Goal: Task Accomplishment & Management: Use online tool/utility

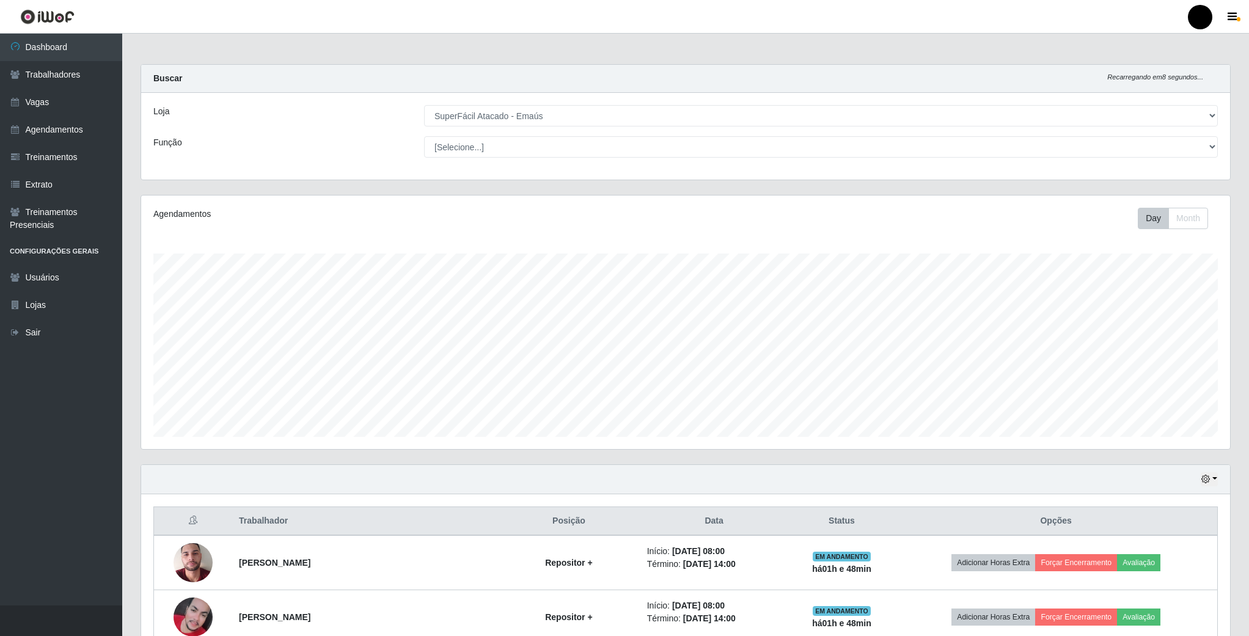
select select "407"
click at [68, 139] on link "Agendamentos" at bounding box center [61, 130] width 122 height 28
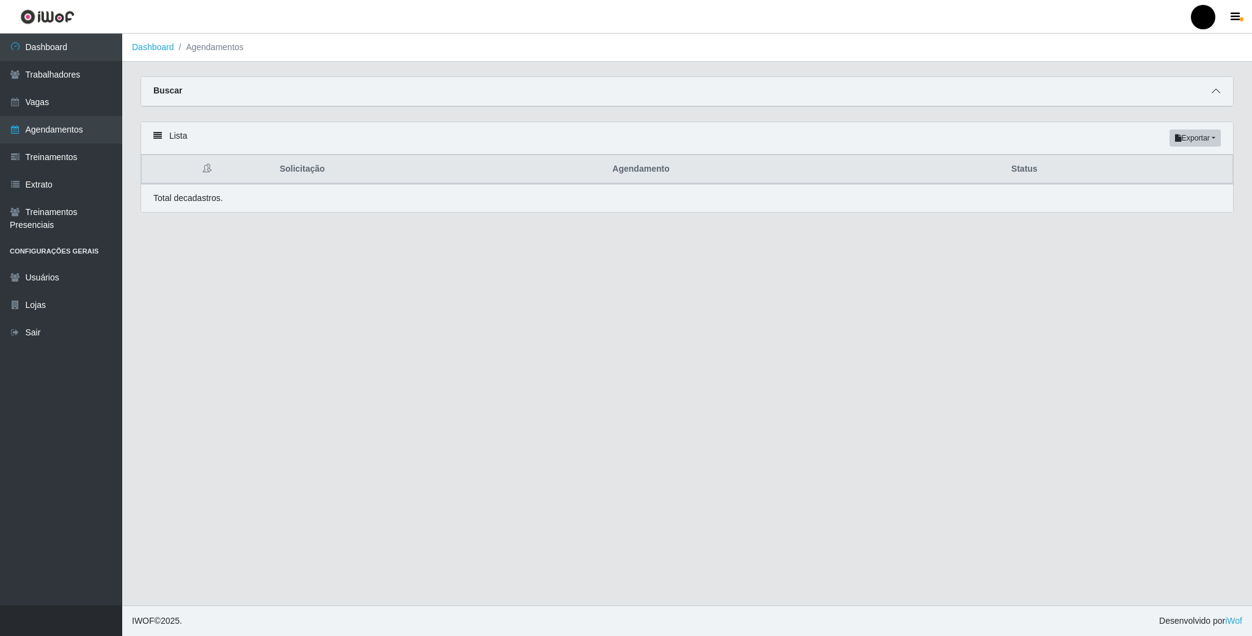
click at [1213, 90] on icon at bounding box center [1216, 91] width 9 height 9
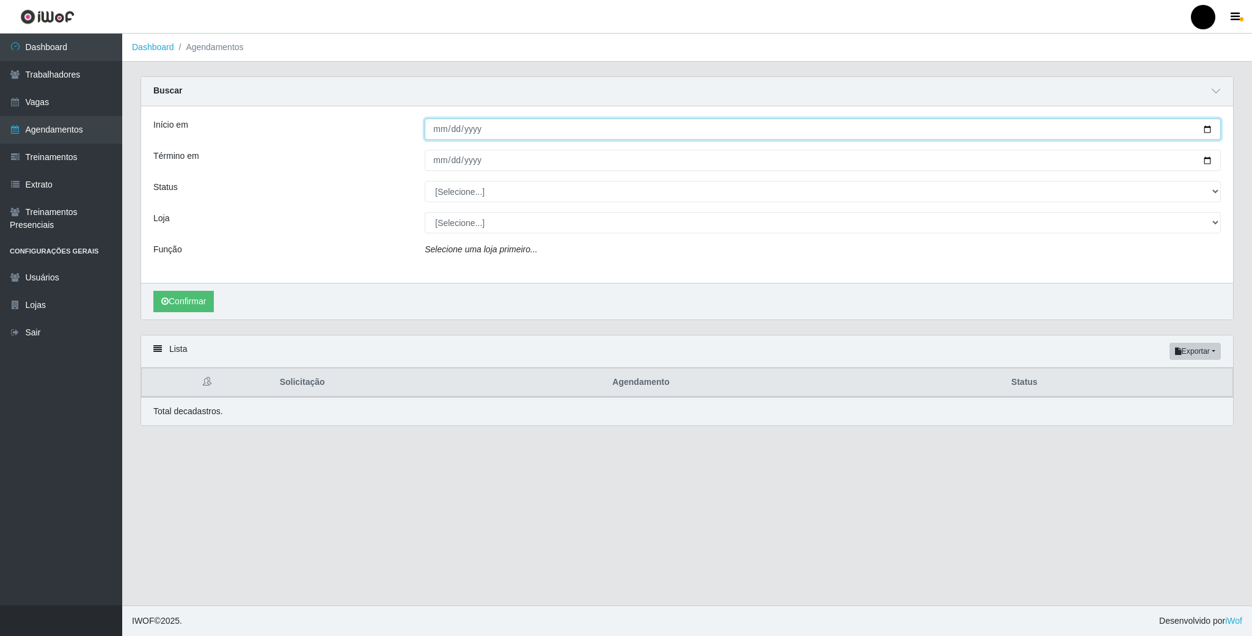
click at [1208, 129] on input "Início em" at bounding box center [823, 129] width 796 height 21
type input "[DATE]"
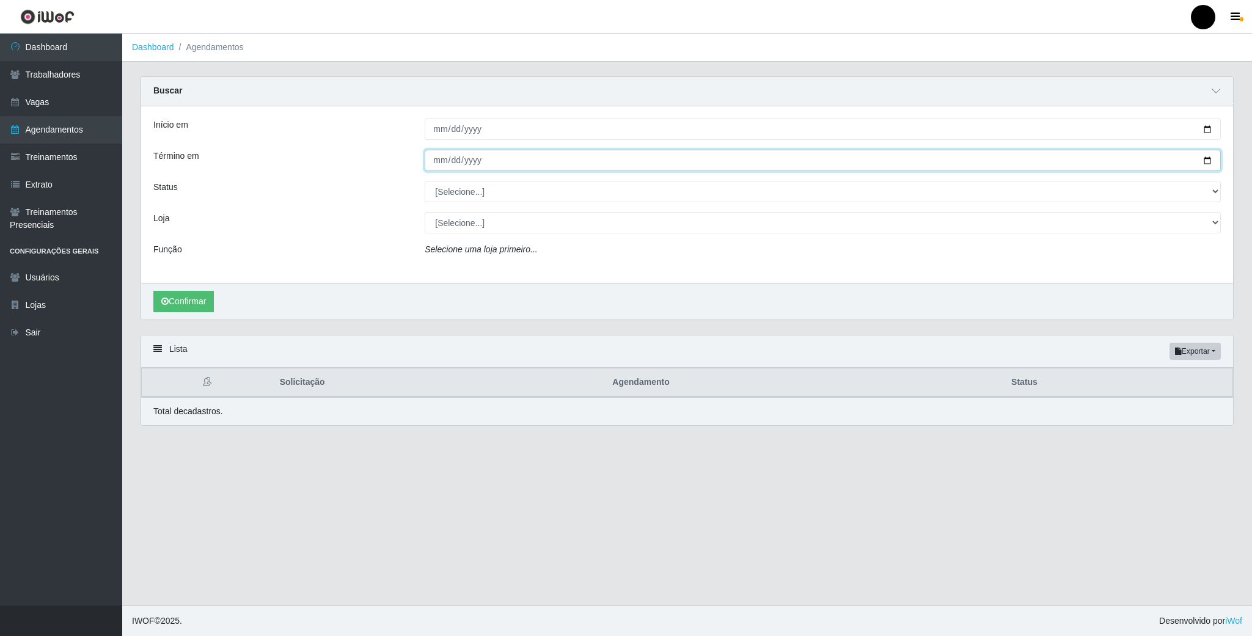
click at [1205, 158] on input "Término em" at bounding box center [823, 160] width 796 height 21
type input "[DATE]"
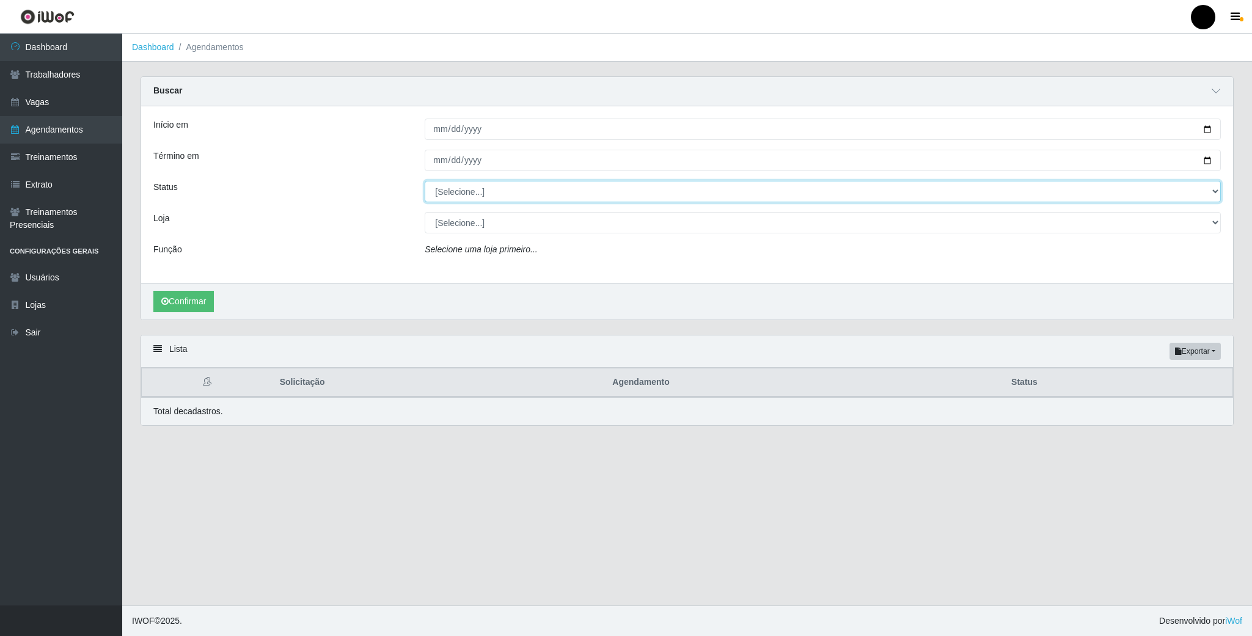
click at [471, 194] on select "[Selecione...] AGENDADO AGUARDANDO LIBERAR EM ANDAMENTO EM REVISÃO FINALIZADO C…" at bounding box center [823, 191] width 796 height 21
click at [345, 228] on div "Loja" at bounding box center [279, 222] width 271 height 21
click at [474, 228] on select "[Selecione...] SuperFácil Atacado - Emaús" at bounding box center [823, 222] width 796 height 21
select select "407"
click at [425, 213] on select "[Selecione...] SuperFácil Atacado - Emaús" at bounding box center [823, 222] width 796 height 21
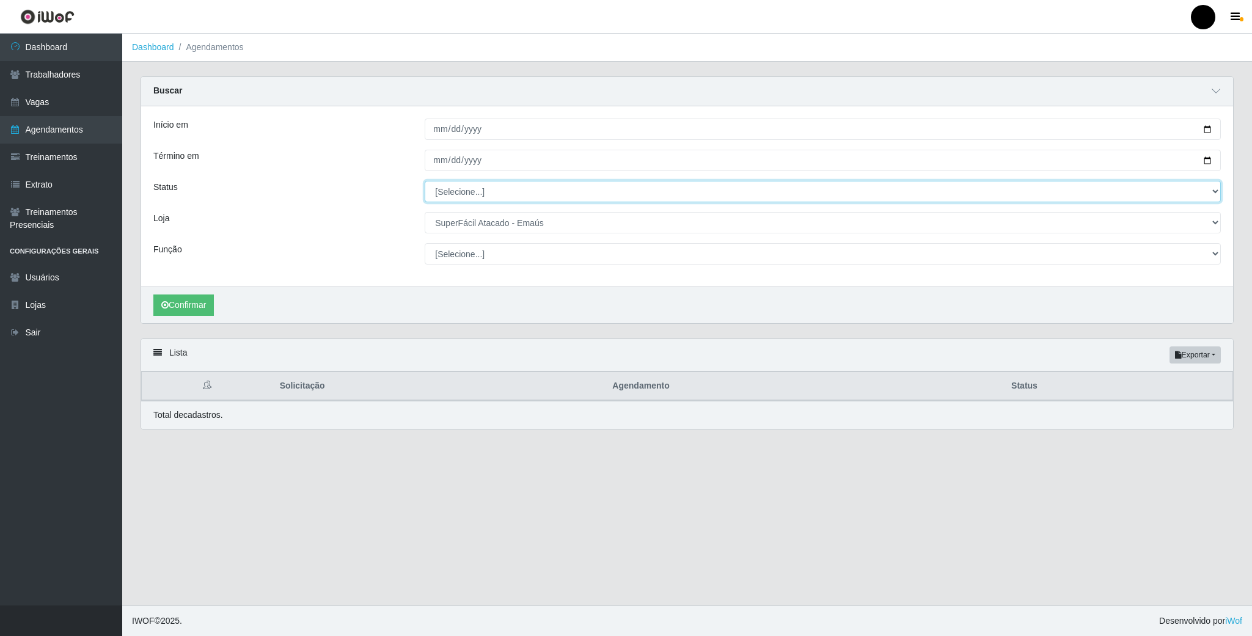
click at [495, 197] on select "[Selecione...] AGENDADO AGUARDANDO LIBERAR EM ANDAMENTO EM REVISÃO FINALIZADO C…" at bounding box center [823, 191] width 796 height 21
select select "EM ANDAMENTO"
click at [425, 182] on select "[Selecione...] AGENDADO AGUARDANDO LIBERAR EM ANDAMENTO EM REVISÃO FINALIZADO C…" at bounding box center [823, 191] width 796 height 21
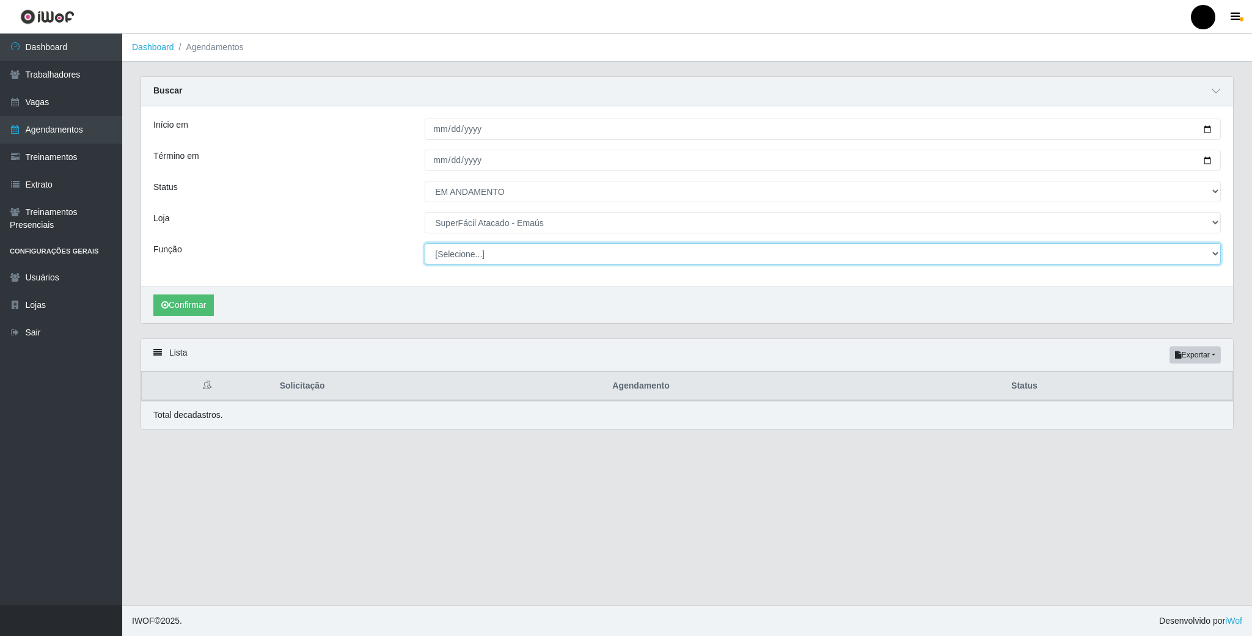
click at [462, 255] on select "[Selecione...] Auxiliar de Estacionamento Auxiliar de Estacionamento + Auxiliar…" at bounding box center [823, 253] width 796 height 21
select select "22"
click at [425, 244] on select "[Selecione...] Auxiliar de Estacionamento Auxiliar de Estacionamento + Auxiliar…" at bounding box center [823, 253] width 796 height 21
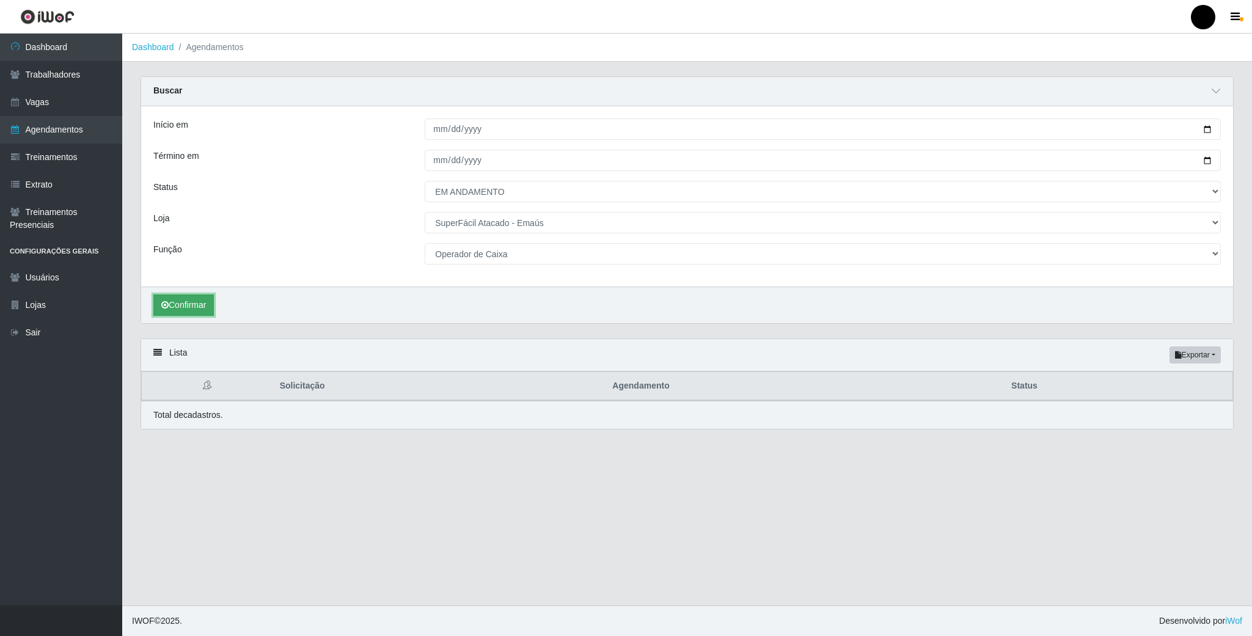
click at [193, 310] on button "Confirmar" at bounding box center [183, 305] width 61 height 21
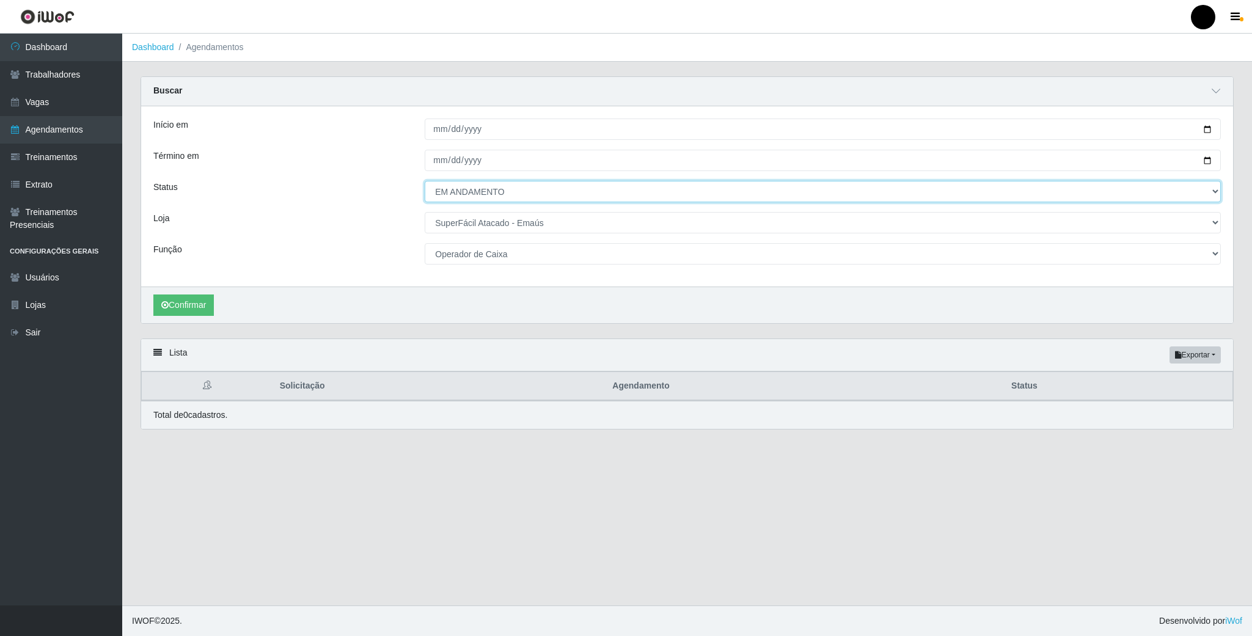
drag, startPoint x: 518, startPoint y: 191, endPoint x: 504, endPoint y: 193, distance: 13.6
click at [510, 191] on select "[Selecione...] AGENDADO AGUARDANDO LIBERAR EM ANDAMENTO EM REVISÃO FINALIZADO C…" at bounding box center [823, 191] width 796 height 21
select select "[Selecione...]"
click at [425, 182] on select "[Selecione...] AGENDADO AGUARDANDO LIBERAR EM ANDAMENTO EM REVISÃO FINALIZADO C…" at bounding box center [823, 191] width 796 height 21
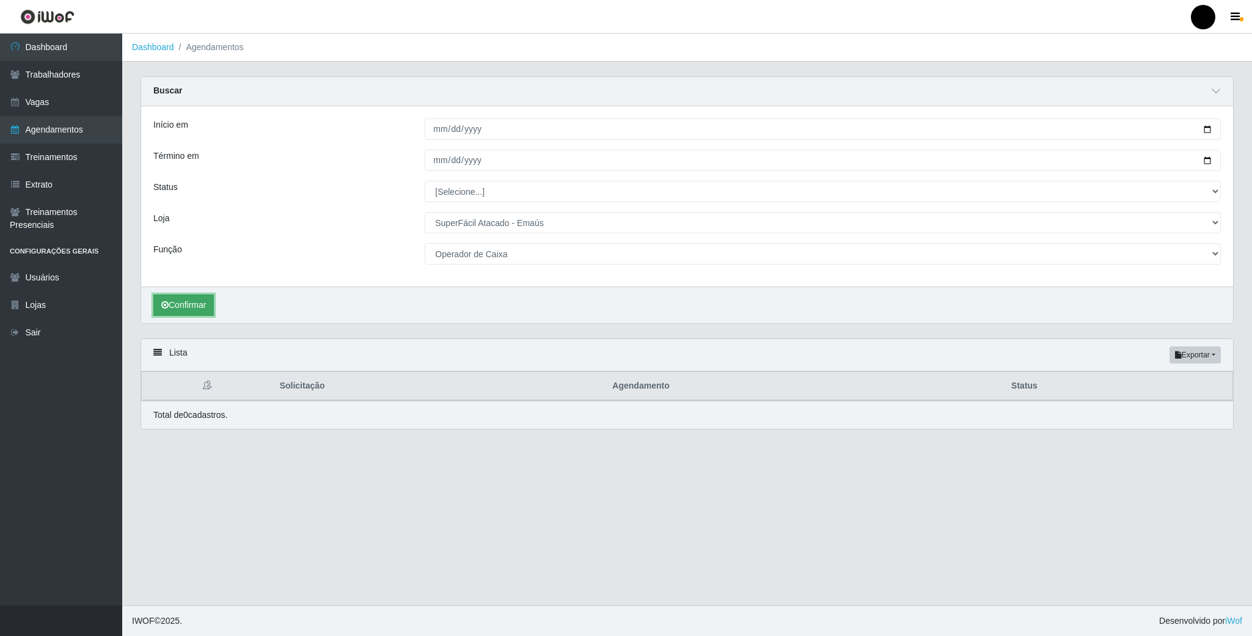
click at [189, 310] on button "Confirmar" at bounding box center [183, 305] width 61 height 21
click at [188, 307] on button "Confirmar" at bounding box center [183, 305] width 61 height 21
click at [189, 307] on button "Confirmar" at bounding box center [183, 305] width 61 height 21
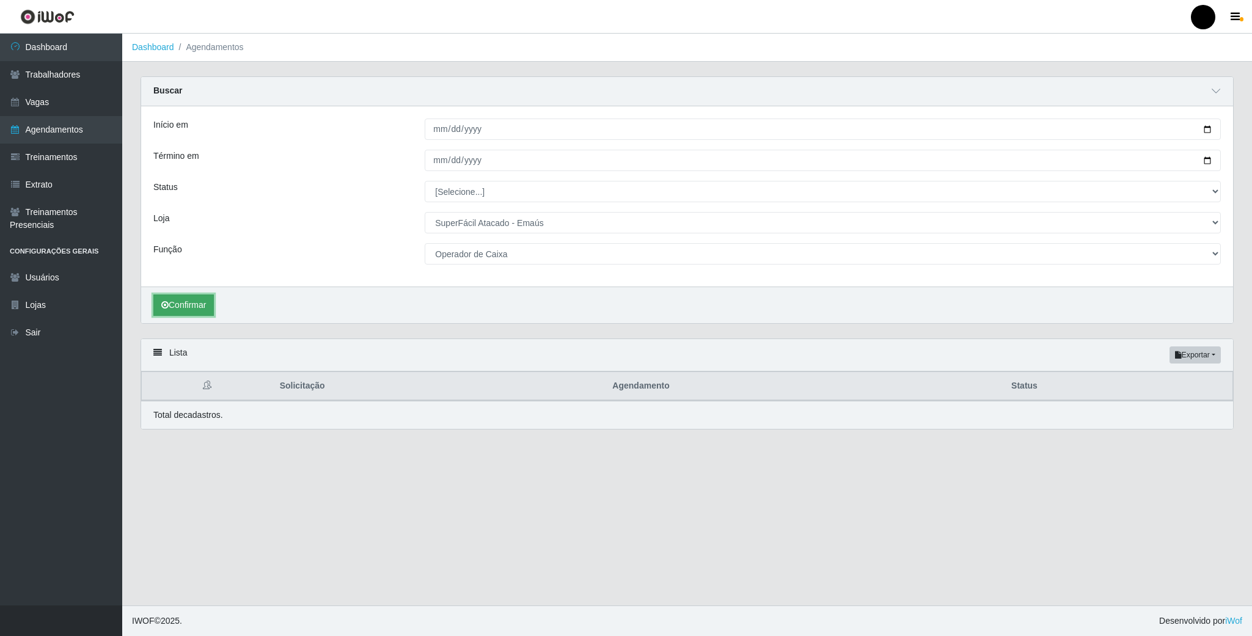
click at [189, 307] on button "Confirmar" at bounding box center [183, 305] width 61 height 21
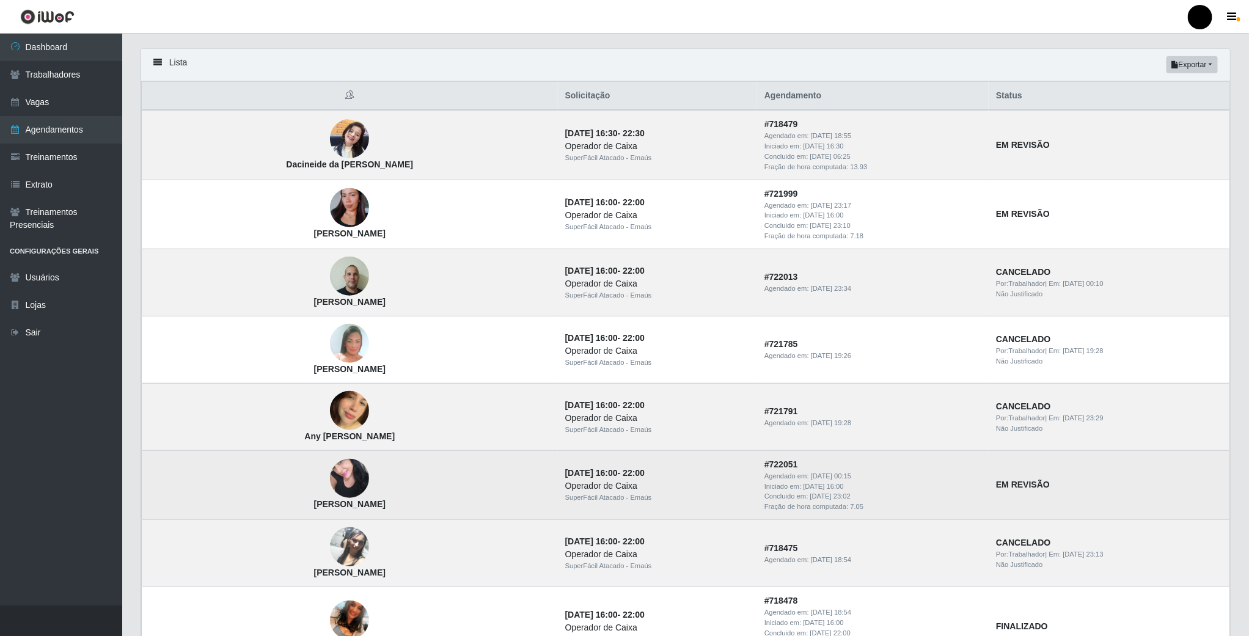
scroll to position [382, 0]
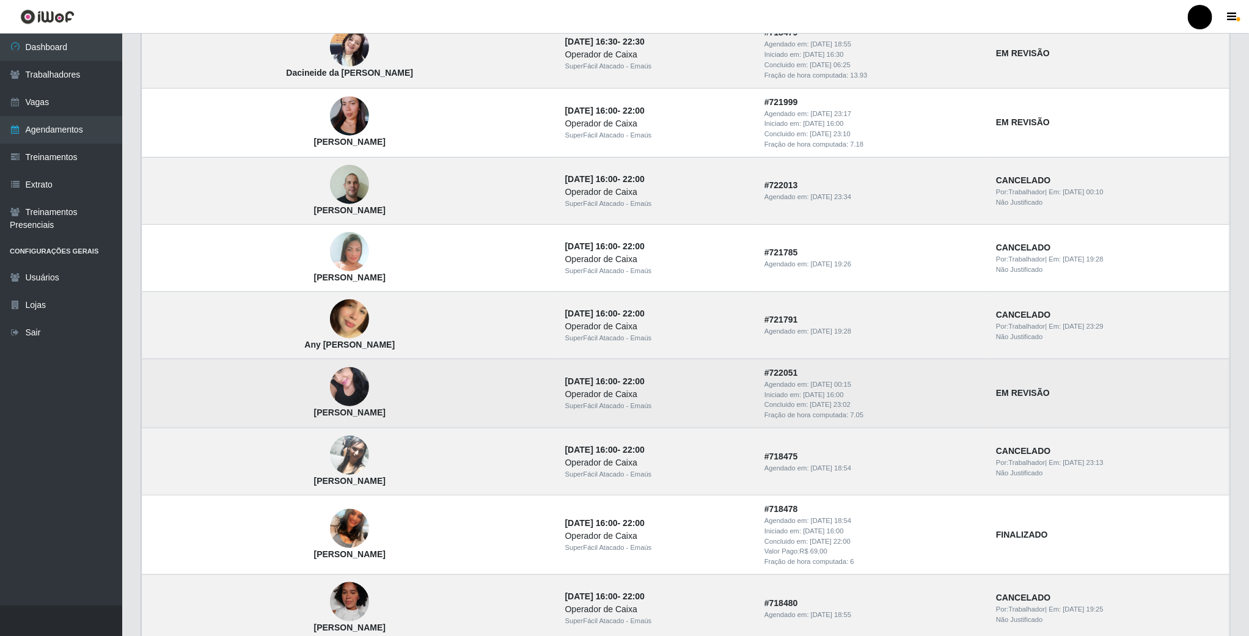
click at [941, 398] on td "# 722051 Agendado em: [DATE] 00:15 Iniciado em: [DATE] 16:00 Concluido em: [DAT…" at bounding box center [873, 393] width 232 height 69
drag, startPoint x: 952, startPoint y: 398, endPoint x: 1026, endPoint y: 398, distance: 74.0
click at [1026, 398] on td "EM REVISÃO" at bounding box center [1109, 393] width 241 height 69
click at [996, 391] on strong "EM REVISÃO" at bounding box center [1023, 393] width 54 height 10
drag, startPoint x: 798, startPoint y: 411, endPoint x: 816, endPoint y: 411, distance: 18.3
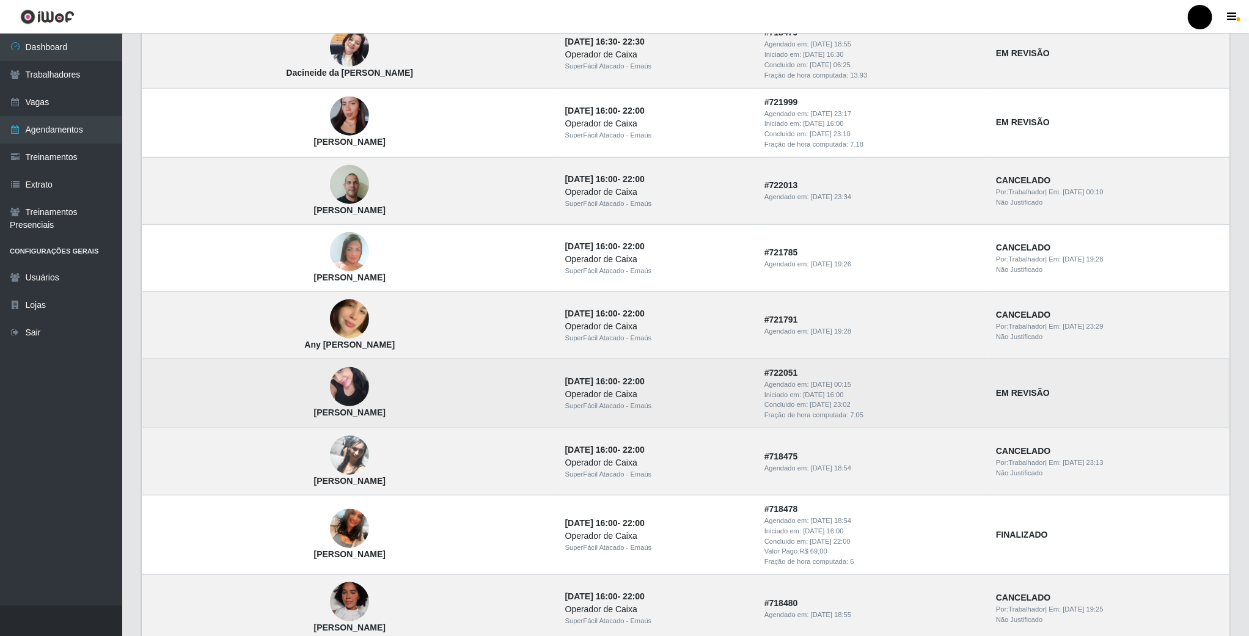
click at [816, 410] on div "Concluido em: [DATE] 23:02" at bounding box center [873, 405] width 217 height 10
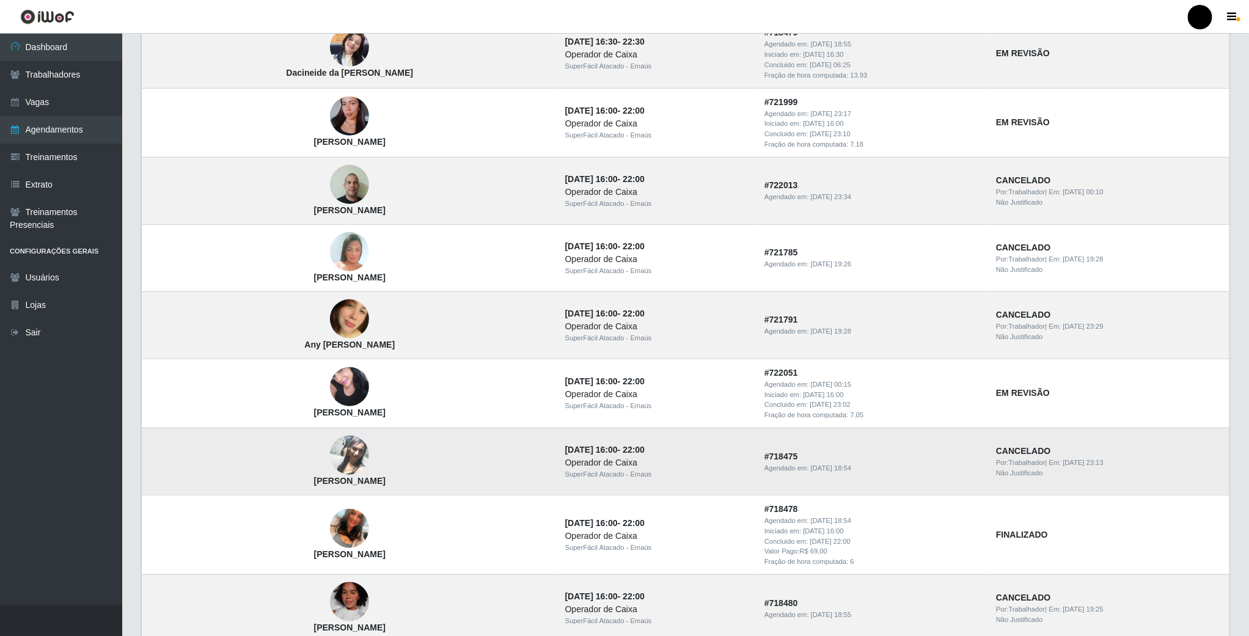
click at [803, 447] on td "# 718475 Agendado em: [DATE] 18:54" at bounding box center [873, 461] width 232 height 67
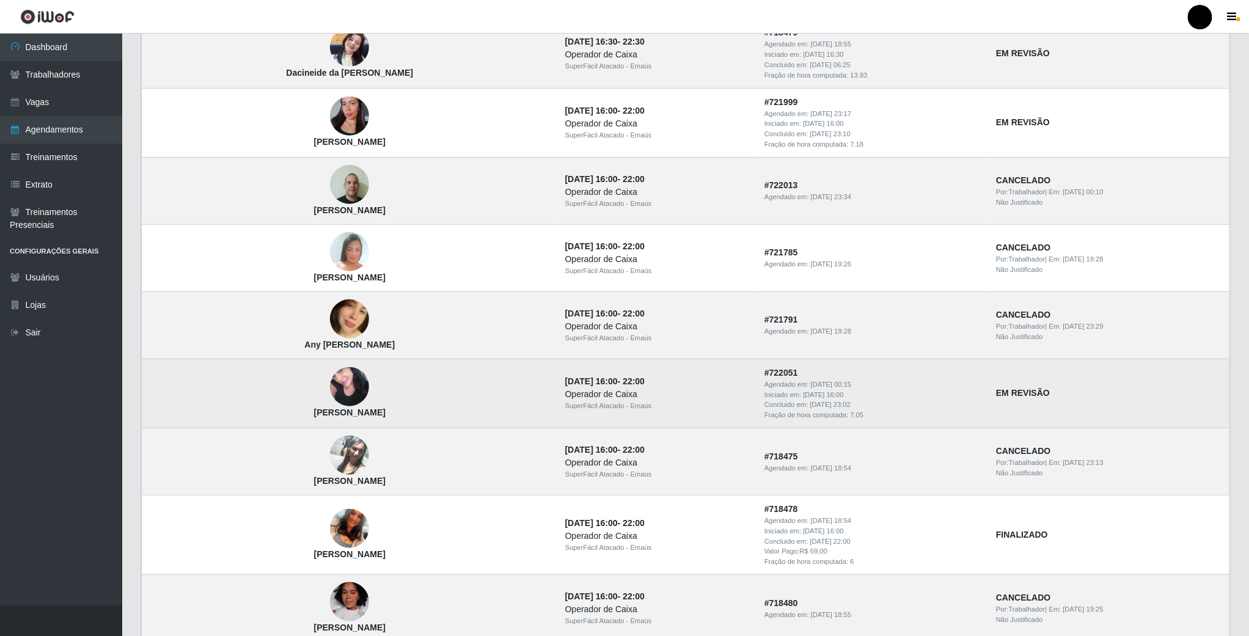
drag, startPoint x: 816, startPoint y: 407, endPoint x: 770, endPoint y: 407, distance: 45.8
click at [770, 407] on div "Concluido em: [DATE] 23:02" at bounding box center [873, 405] width 217 height 10
click at [812, 428] on td "# 722051 Agendado em: [DATE] 00:15 Iniciado em: [DATE] 16:00 Concluido em: [DAT…" at bounding box center [873, 393] width 232 height 69
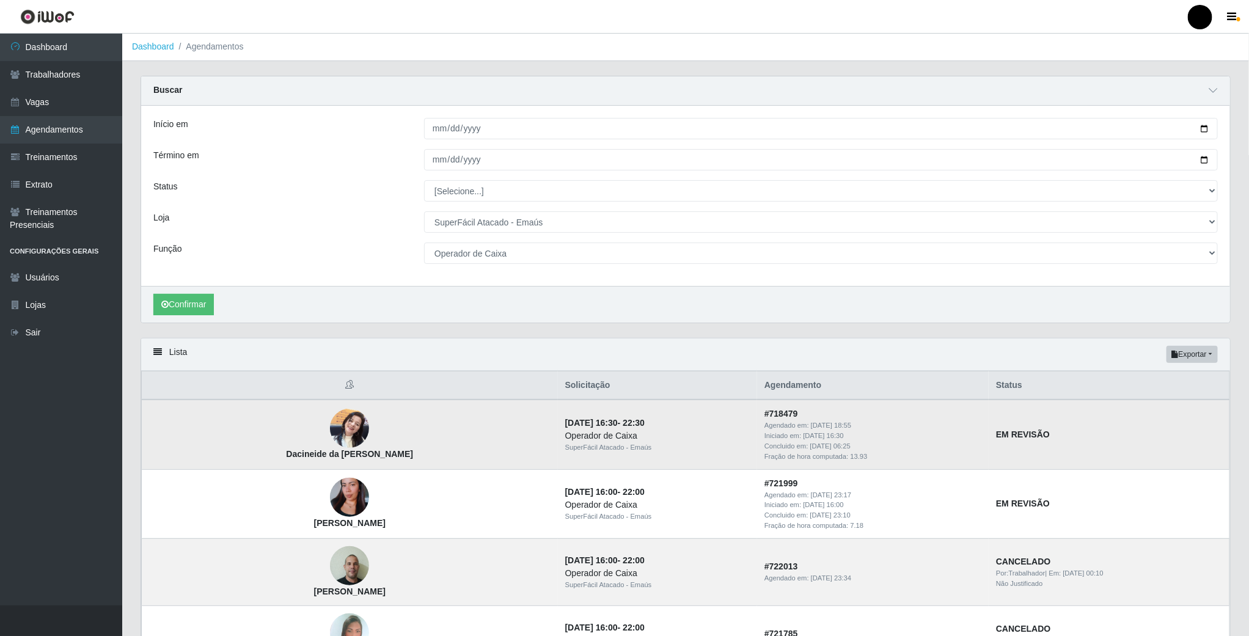
scroll to position [0, 0]
click at [155, 46] on link "Dashboard" at bounding box center [153, 47] width 42 height 10
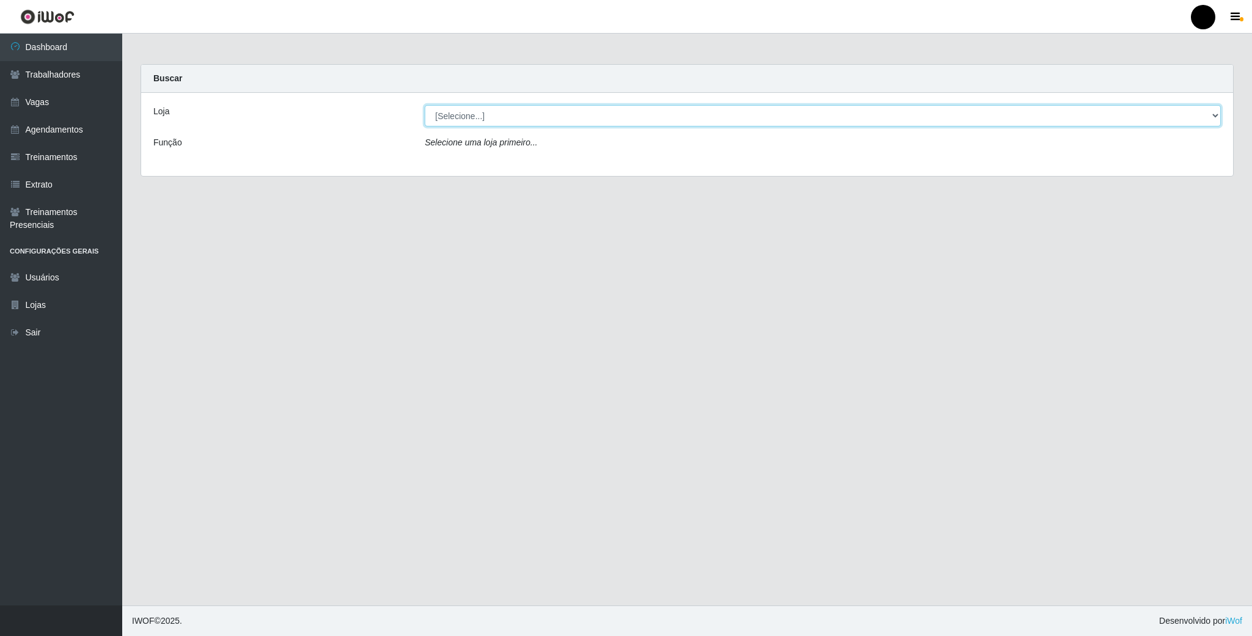
click at [526, 125] on select "[Selecione...] SuperFácil Atacado - Emaús" at bounding box center [823, 115] width 796 height 21
select select "407"
click at [425, 105] on select "[Selecione...] SuperFácil Atacado - Emaús" at bounding box center [823, 115] width 796 height 21
